Goal: Task Accomplishment & Management: Use online tool/utility

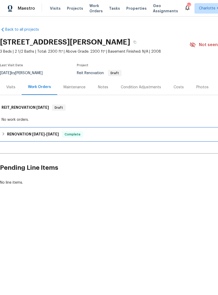
click at [27, 135] on h6 "RENOVATION [DATE] - [DATE]" at bounding box center [33, 134] width 52 height 6
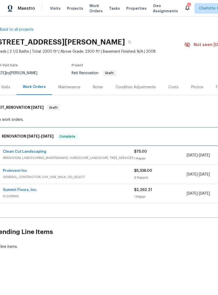
scroll to position [0, 1]
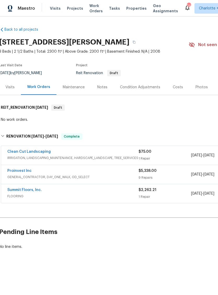
click at [99, 152] on div "Clean Cut Landscaping" at bounding box center [72, 152] width 131 height 6
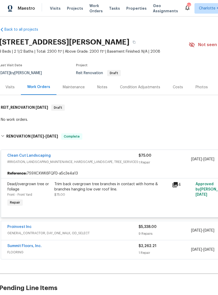
click at [93, 159] on div "Clean Cut Landscaping" at bounding box center [72, 156] width 131 height 6
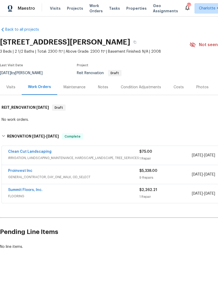
scroll to position [0, 0]
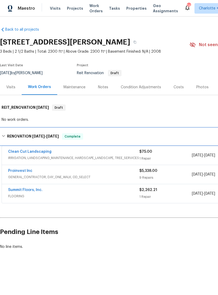
click at [47, 136] on span "[DATE]" at bounding box center [52, 136] width 13 height 4
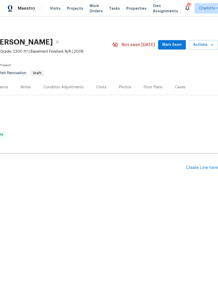
click at [202, 167] on div "Create Line Item" at bounding box center [202, 167] width 32 height 5
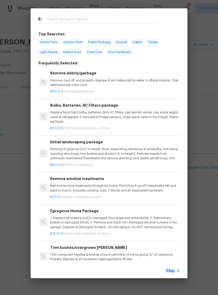
click at [176, 272] on icon at bounding box center [178, 271] width 6 height 6
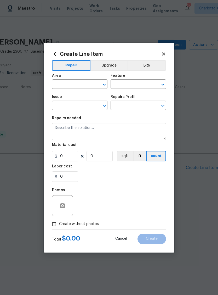
click at [75, 85] on input "text" at bounding box center [72, 85] width 41 height 8
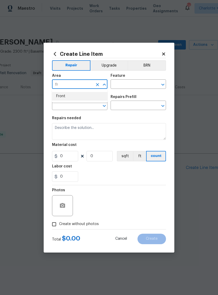
click at [78, 95] on li "Front" at bounding box center [80, 96] width 56 height 9
type input "Front"
click at [135, 85] on input "text" at bounding box center [131, 85] width 41 height 8
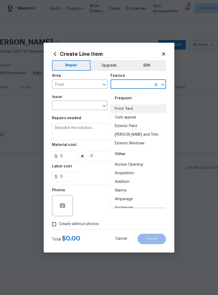
click at [131, 109] on li "Front Yard" at bounding box center [139, 109] width 56 height 9
type input "Front Yard"
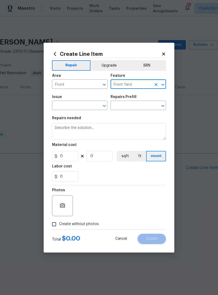
click at [74, 108] on input "text" at bounding box center [72, 106] width 41 height 8
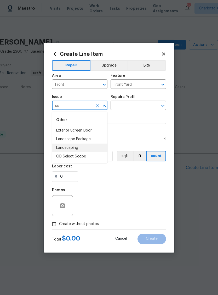
click at [85, 147] on li "Landscaping" at bounding box center [80, 148] width 56 height 9
type input "Landscaping"
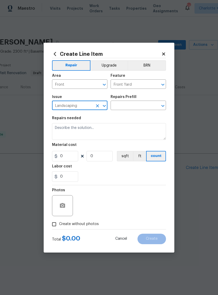
click at [136, 106] on input "text" at bounding box center [131, 106] width 41 height 8
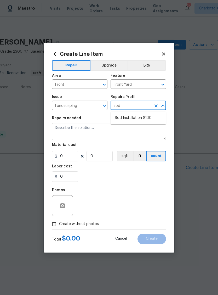
click at [136, 117] on li "Sod Installation $1.10" at bounding box center [139, 118] width 56 height 9
type input "Sod Installation $1.10"
type textarea "Prep the area where the new sod will be installed including but not limited to …"
type input "1"
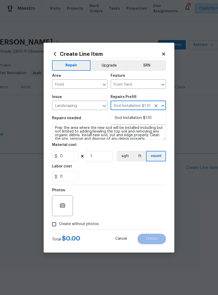
type input "1.1"
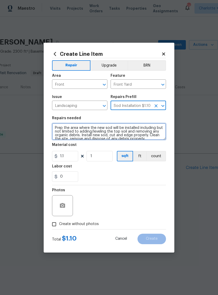
click at [56, 127] on textarea "Prep the area where the new sod will be installed including but not limited to …" at bounding box center [109, 131] width 114 height 17
click at [60, 127] on textarea "Prep the area where the new sod will be installed including but not limited to …" at bounding box center [109, 131] width 114 height 17
click at [60, 126] on textarea "Prep the area where the new sod will be installed including but not limited to …" at bounding box center [109, 131] width 114 height 17
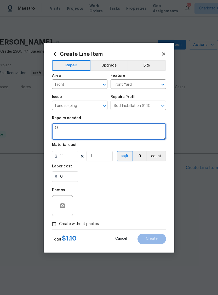
scroll to position [0, 0]
click at [59, 132] on textarea "QUOTE ONLY — Re-sod the front yard; fresh sod, not seed. Need work completed on…" at bounding box center [109, 131] width 114 height 17
type textarea "QUOTE ONLY — Re-sod the front yard; fresh sod, not seed."
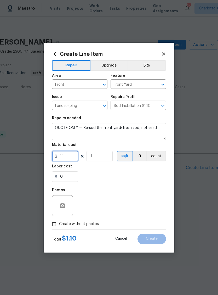
click at [70, 156] on input "1.1" at bounding box center [65, 156] width 26 height 10
click at [69, 156] on input "1.1" at bounding box center [65, 156] width 26 height 10
click at [65, 157] on input "1.1" at bounding box center [65, 156] width 26 height 10
type input "0"
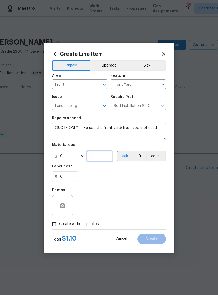
click at [101, 156] on input "1" at bounding box center [100, 156] width 26 height 10
type input "0"
click at [72, 177] on input "0" at bounding box center [65, 176] width 26 height 10
type input "75"
click at [81, 224] on span "Create without photos" at bounding box center [79, 224] width 40 height 6
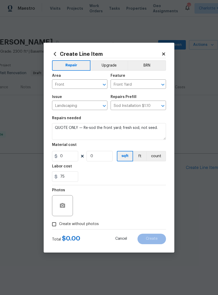
click at [59, 224] on input "Create without photos" at bounding box center [54, 224] width 10 height 10
checkbox input "true"
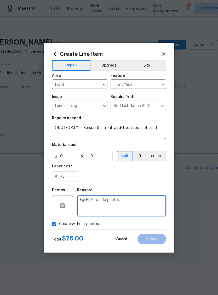
click at [130, 203] on textarea at bounding box center [121, 205] width 89 height 21
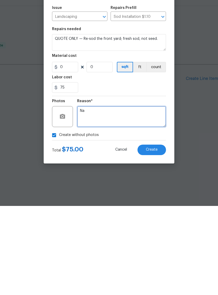
type textarea "Na"
click at [161, 234] on button "Create" at bounding box center [152, 239] width 29 height 10
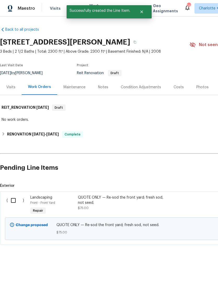
click at [11, 200] on input "checkbox" at bounding box center [15, 200] width 15 height 11
checkbox input "true"
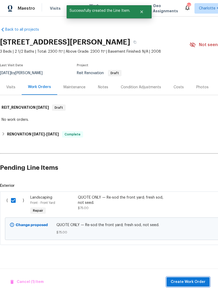
click at [191, 283] on span "Create Work Order" at bounding box center [188, 282] width 35 height 7
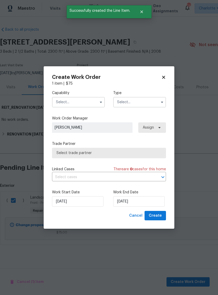
click at [79, 103] on input "text" at bounding box center [78, 102] width 53 height 10
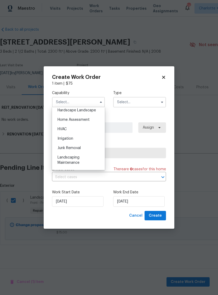
click at [95, 111] on span "Hardscape Landscape" at bounding box center [77, 110] width 39 height 4
type input "Hardscape Landscape"
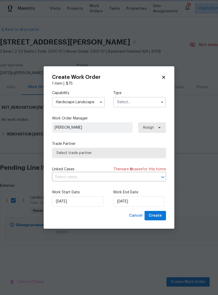
scroll to position [288, 0]
click at [141, 101] on input "text" at bounding box center [139, 102] width 53 height 10
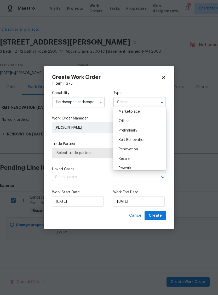
scroll to position [96, 0]
click at [137, 140] on span "Reit Renovation" at bounding box center [132, 140] width 27 height 4
type input "Reit Renovation"
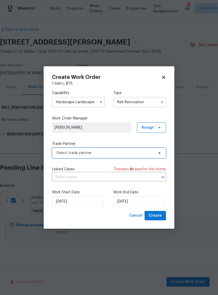
click at [117, 152] on span "Select trade partner" at bounding box center [106, 152] width 98 height 5
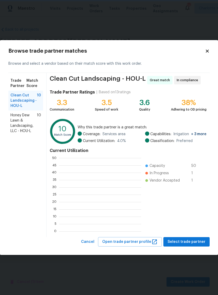
scroll to position [73, 82]
click at [191, 242] on span "Select trade partner" at bounding box center [187, 242] width 38 height 7
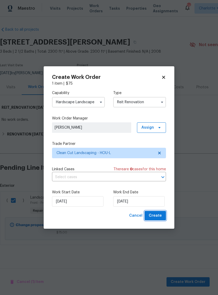
click at [160, 217] on span "Create" at bounding box center [155, 215] width 13 height 7
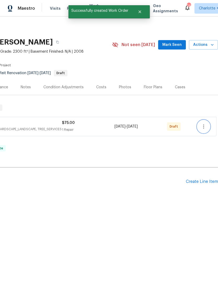
click at [204, 128] on icon "button" at bounding box center [204, 126] width 1 height 4
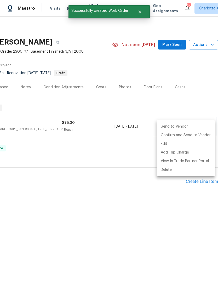
click at [179, 128] on li "Send to Vendor" at bounding box center [186, 126] width 58 height 9
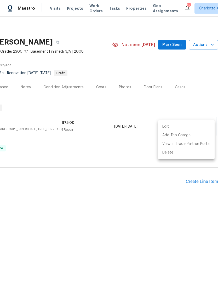
click at [93, 175] on div at bounding box center [109, 147] width 218 height 295
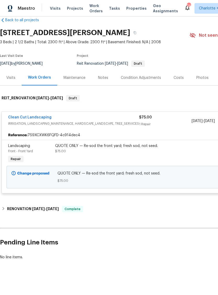
scroll to position [9, 0]
click at [48, 117] on link "Clean Cut Landscaping" at bounding box center [29, 118] width 43 height 4
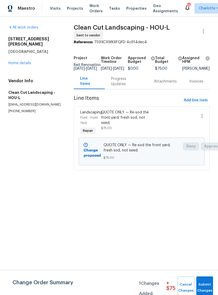
click at [127, 119] on div "QUOTE ONLY — Re-sod the front yard; fresh sod, not seed." at bounding box center [126, 118] width 50 height 16
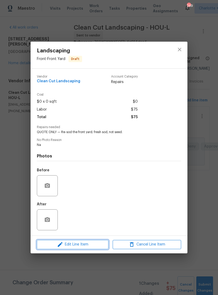
click at [87, 243] on span "Edit Line Item" at bounding box center [73, 244] width 69 height 7
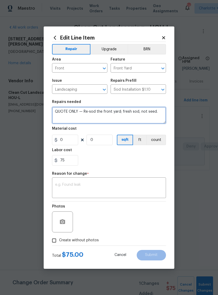
click at [83, 111] on textarea "QUOTE ONLY — Re-sod the front yard; fresh sod, not seed." at bounding box center [109, 115] width 114 height 17
click at [82, 111] on textarea "QUOTE ONLY — Re-sod the front yard; fresh sod, not seed." at bounding box center [109, 115] width 114 height 17
click at [82, 112] on textarea "QUOTE ONLY — Re-sod the front yard; fresh sod, not seed." at bounding box center [109, 115] width 114 height 17
click at [82, 111] on textarea "QUOTE ONLY — Re-sod the front yard; fresh sod, not seed." at bounding box center [109, 115] width 114 height 17
type textarea "ASAP! Re-sod the front yard; fresh sod, not seed."
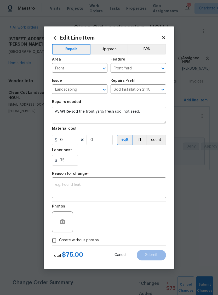
click at [121, 163] on div "75" at bounding box center [109, 160] width 114 height 10
click at [95, 185] on textarea at bounding box center [109, 188] width 108 height 11
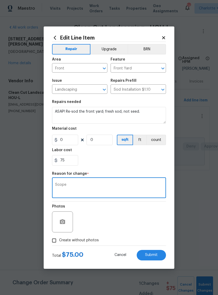
type textarea "Scope"
click at [134, 164] on div "75" at bounding box center [109, 160] width 114 height 10
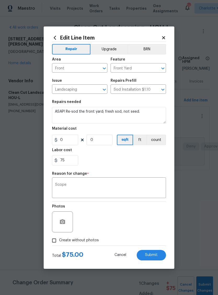
click at [152, 256] on span "Submit" at bounding box center [151, 255] width 13 height 4
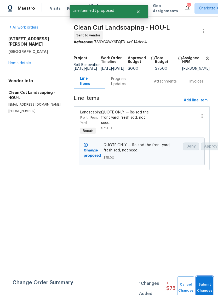
click at [205, 283] on span "Submit Changes" at bounding box center [205, 288] width 12 height 12
